Goal: Task Accomplishment & Management: Complete application form

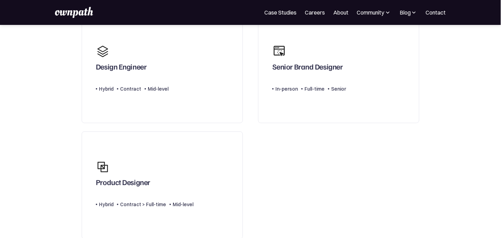
scroll to position [103, 0]
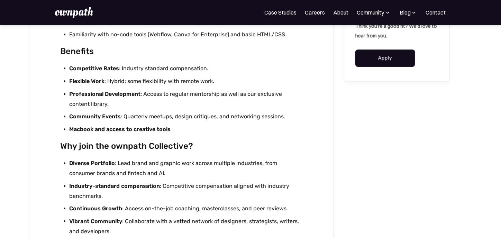
scroll to position [634, 0]
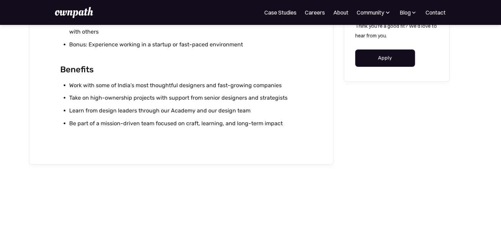
scroll to position [783, 0]
click at [372, 56] on link "Apply" at bounding box center [386, 57] width 60 height 17
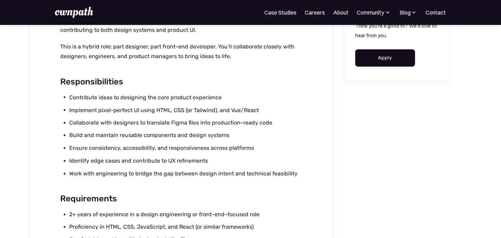
scroll to position [363, 0]
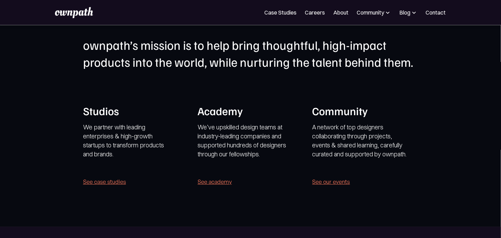
scroll to position [1523, 0]
